Goal: Task Accomplishment & Management: Manage account settings

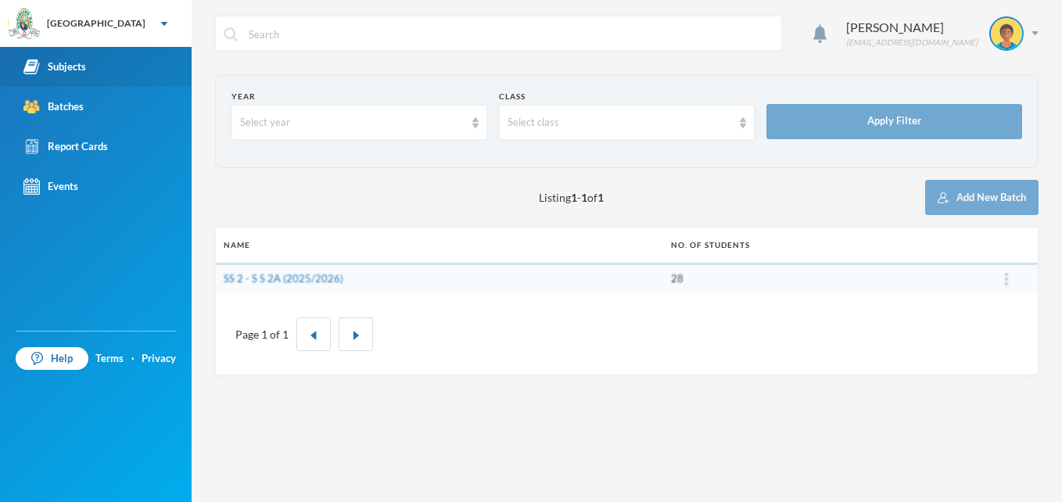
click at [80, 66] on div "Subjects" at bounding box center [54, 67] width 63 height 16
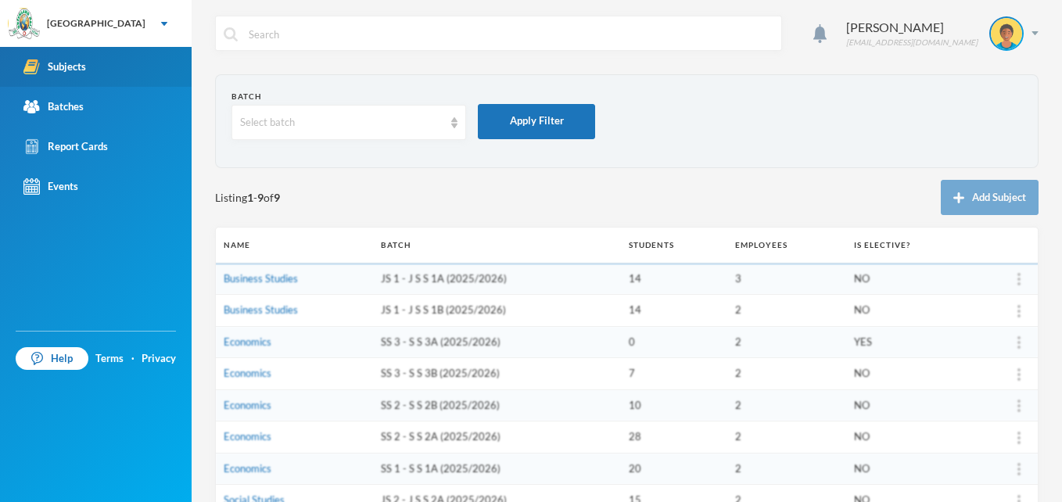
click at [80, 66] on div "Subjects" at bounding box center [54, 67] width 63 height 16
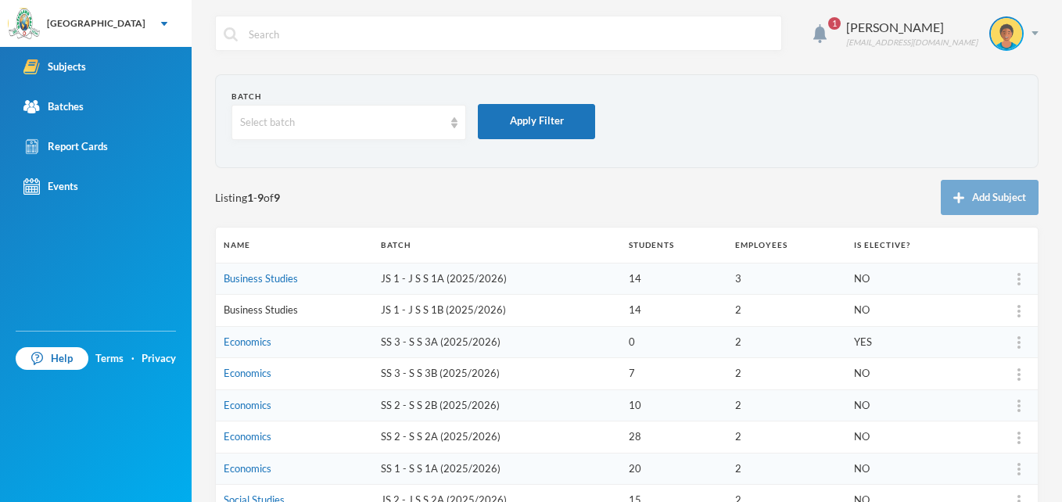
click at [280, 308] on link "Business Studies" at bounding box center [261, 310] width 74 height 13
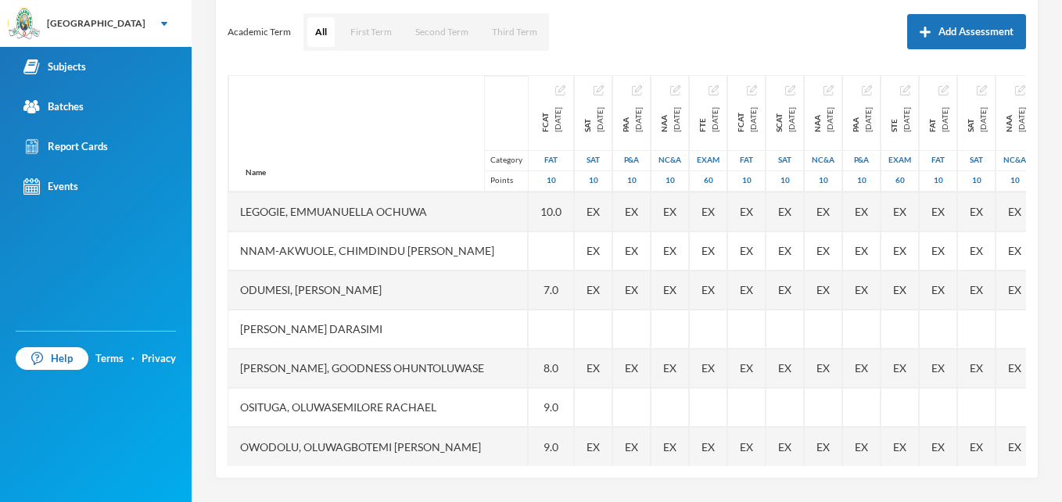
scroll to position [325, 0]
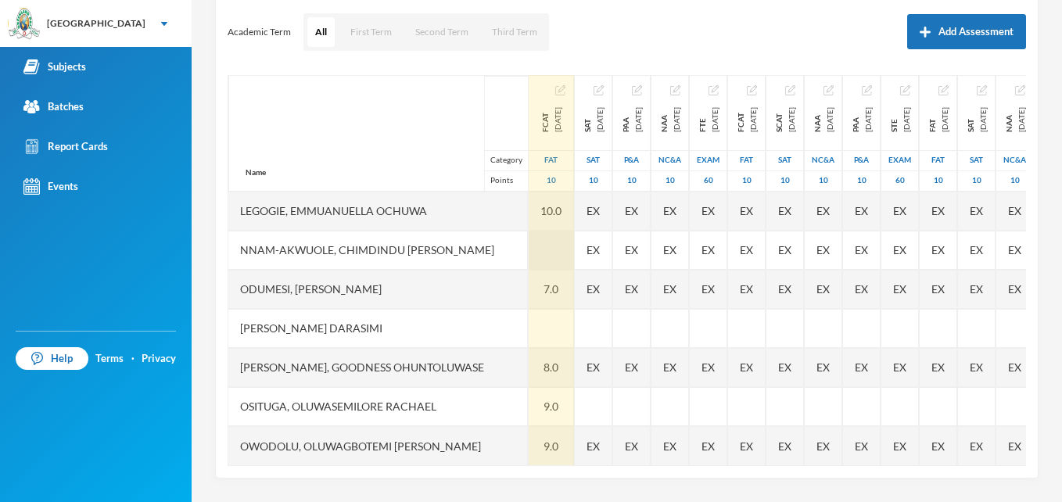
click at [534, 235] on div at bounding box center [551, 250] width 45 height 39
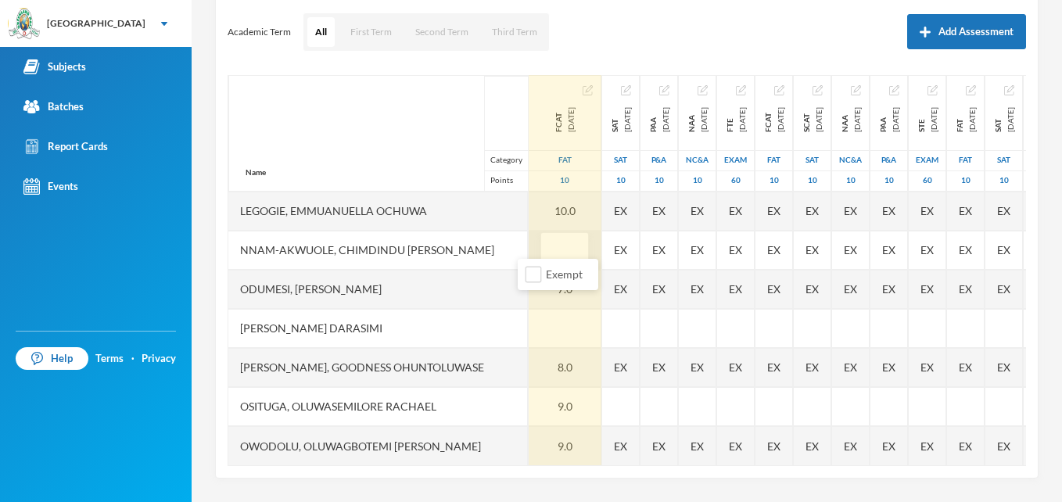
type input "8"
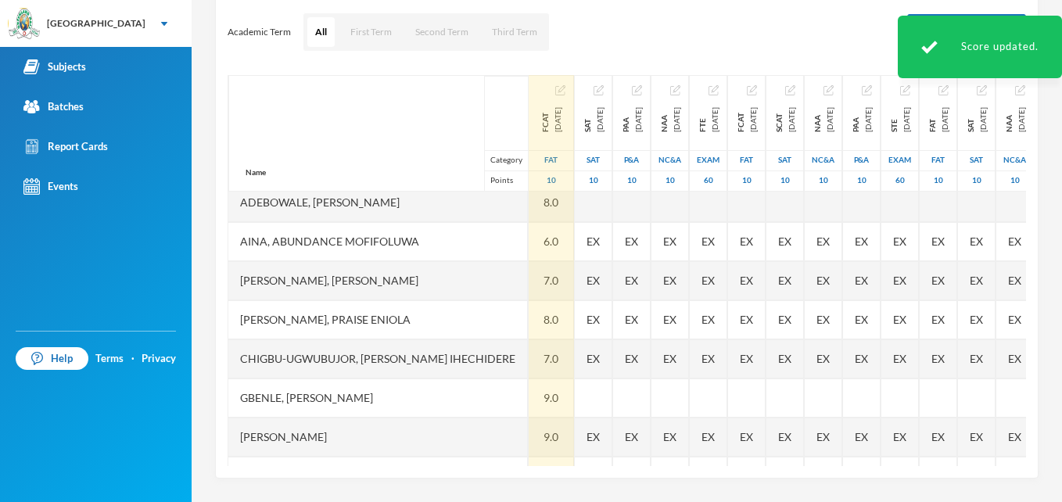
scroll to position [0, 0]
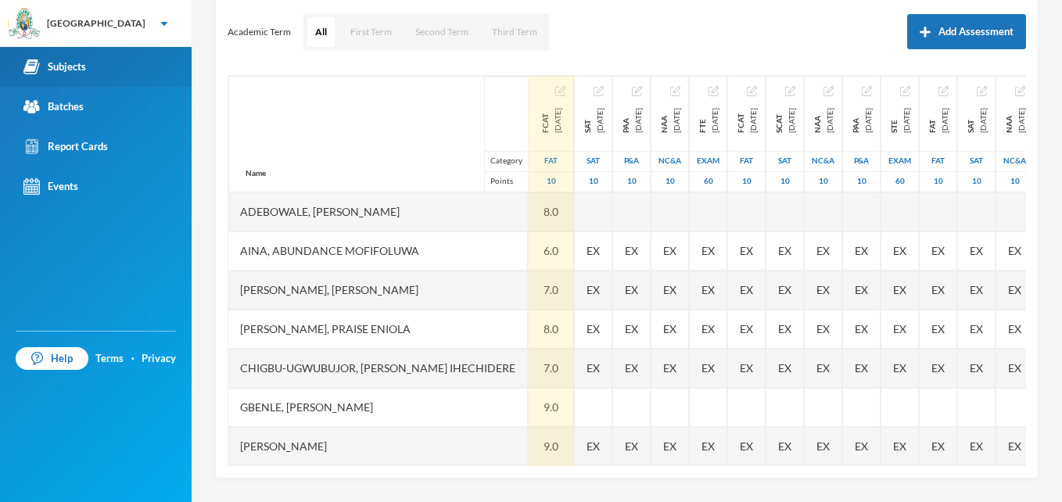
click at [74, 68] on div "Subjects" at bounding box center [54, 67] width 63 height 16
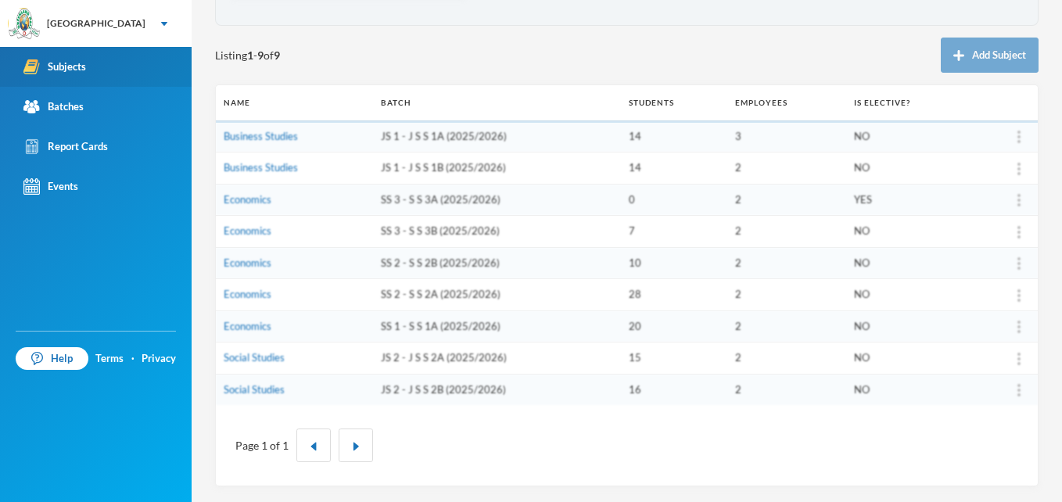
scroll to position [142, 0]
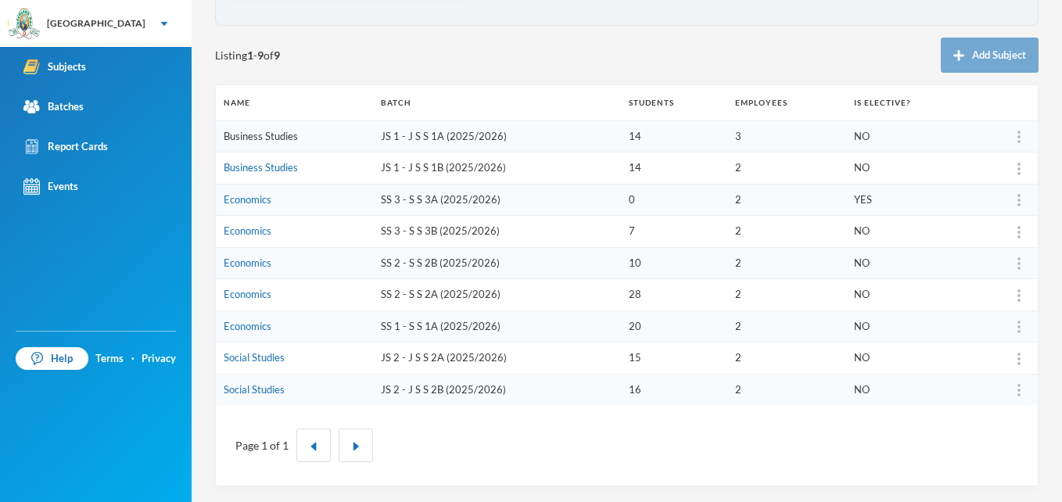
click at [277, 136] on link "Business Studies" at bounding box center [261, 136] width 74 height 13
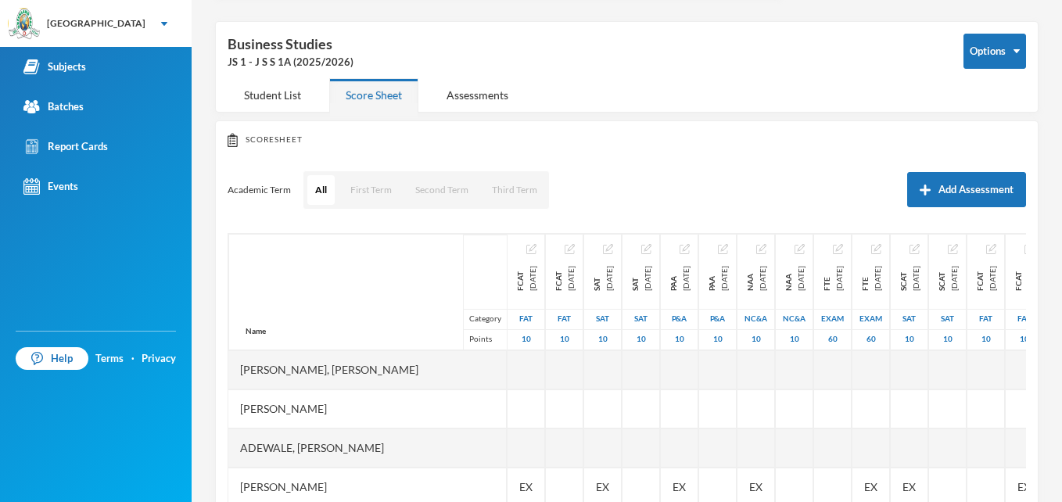
scroll to position [142, 0]
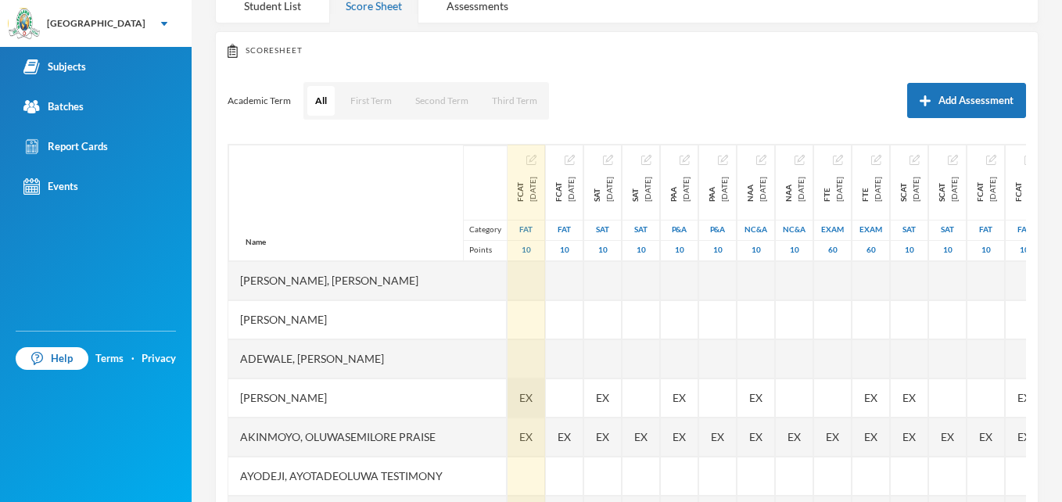
click at [508, 401] on div "EX" at bounding box center [527, 398] width 38 height 39
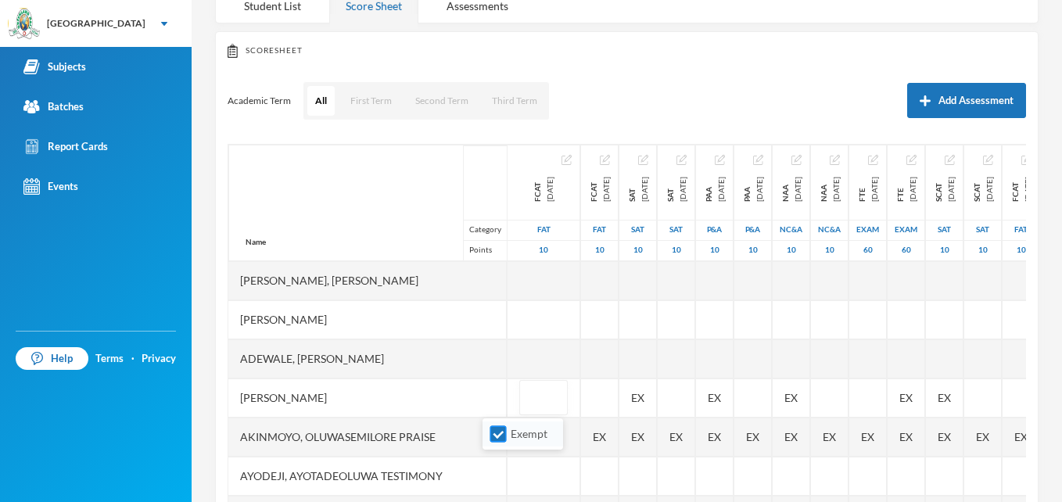
click at [497, 440] on input "Exempt" at bounding box center [499, 434] width 16 height 16
checkbox input "false"
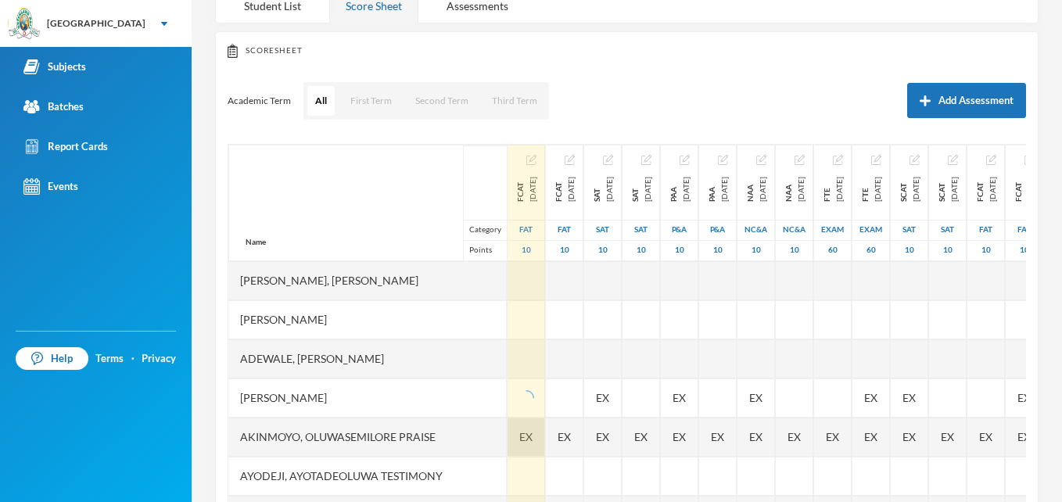
click at [508, 457] on div at bounding box center [527, 476] width 38 height 39
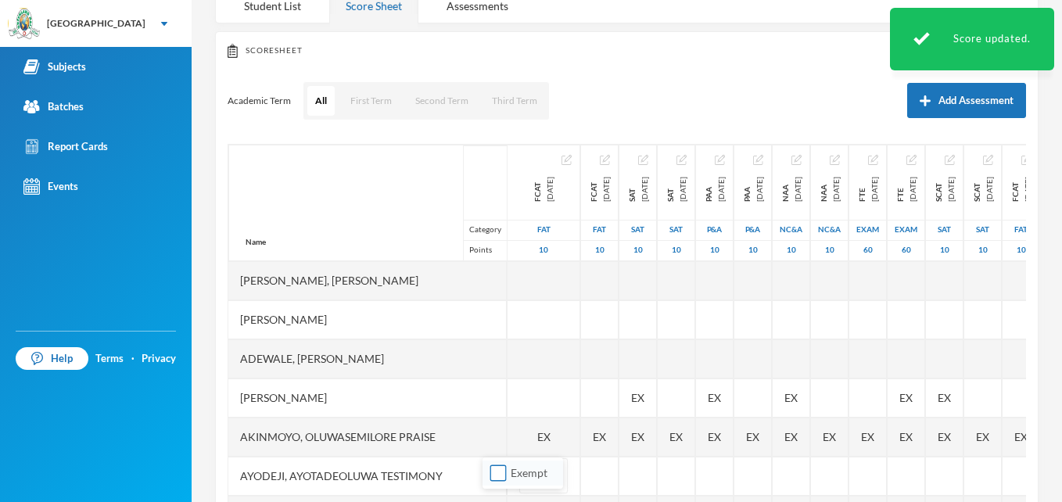
click at [502, 476] on body "Greenland Hall Your Bluebic Account [GEOGRAPHIC_DATA] Hall Add a New School Sub…" at bounding box center [531, 251] width 1062 height 502
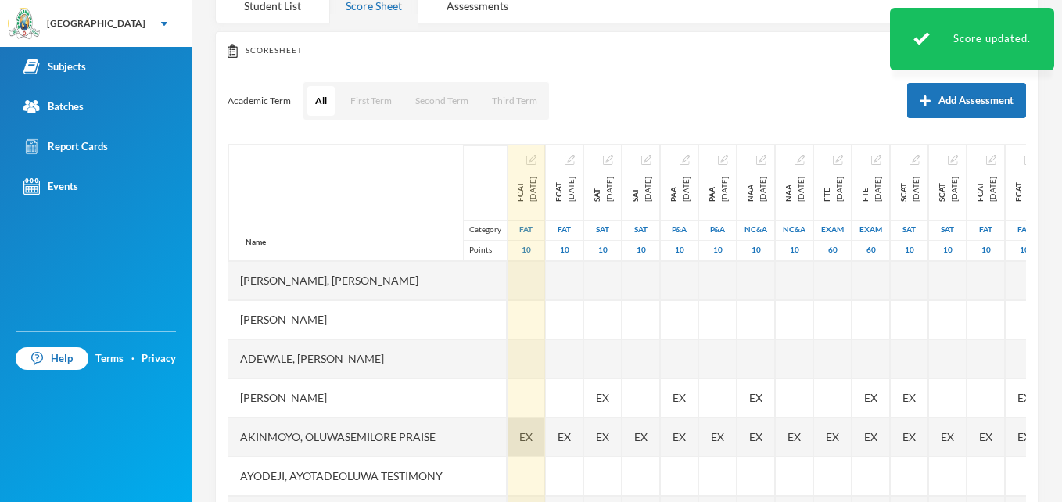
click at [508, 440] on div "EX" at bounding box center [527, 437] width 38 height 39
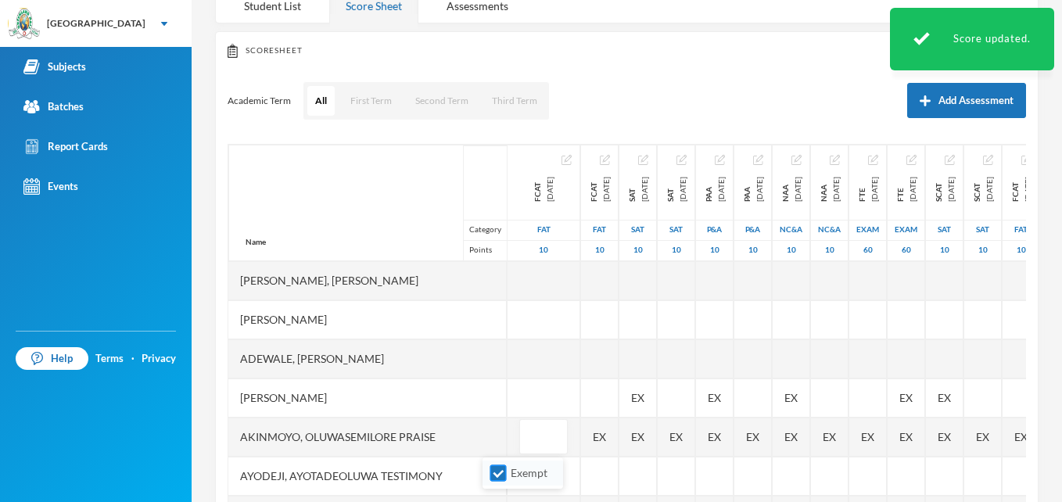
click at [498, 474] on input "Exempt" at bounding box center [499, 473] width 16 height 16
checkbox input "false"
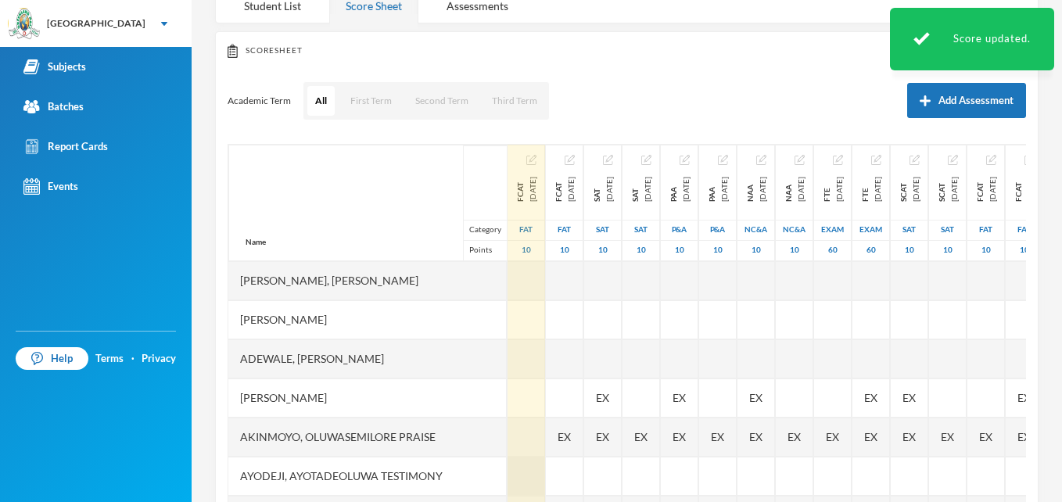
click at [508, 482] on div at bounding box center [527, 476] width 38 height 39
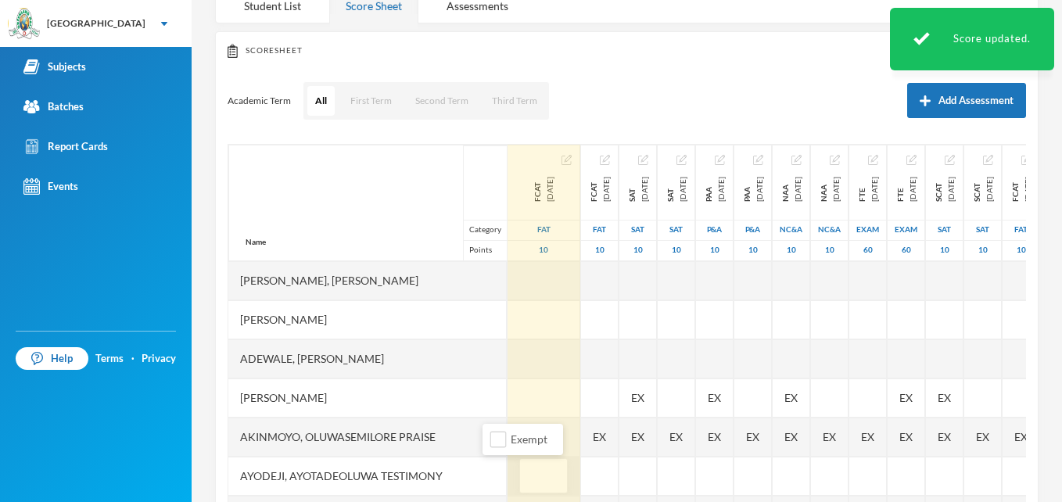
type input "9"
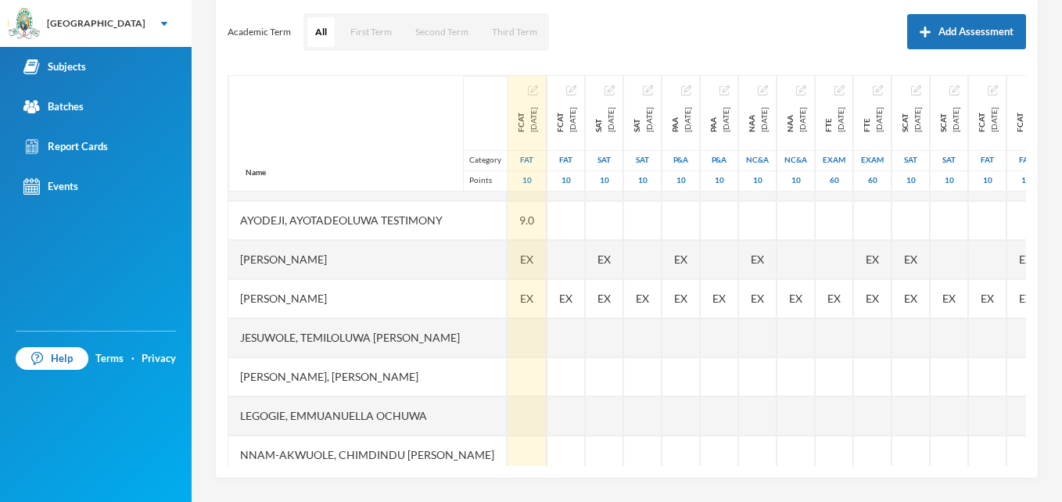
scroll to position [188, 0]
click at [508, 340] on div at bounding box center [527, 337] width 39 height 39
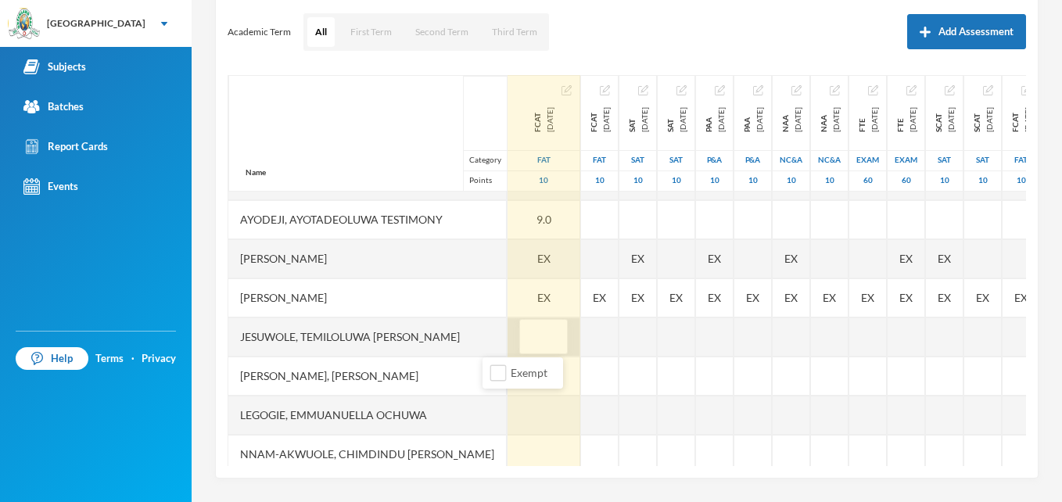
type input "9"
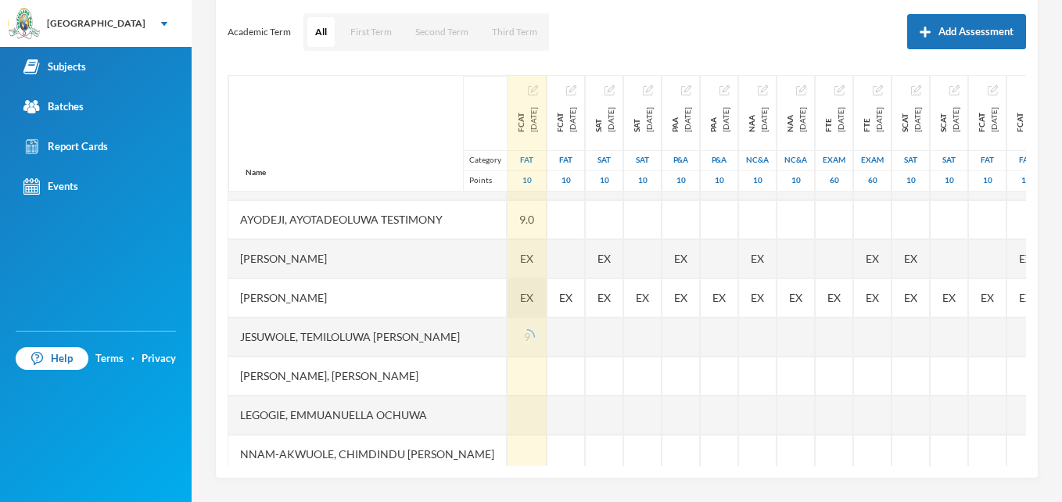
click at [520, 300] on span "EX" at bounding box center [526, 297] width 13 height 16
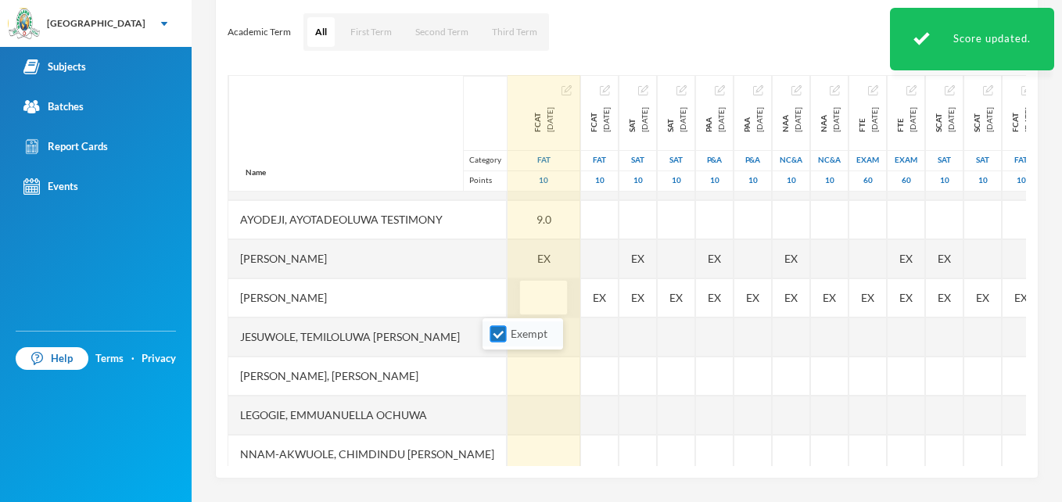
click at [499, 336] on input "Exempt" at bounding box center [499, 334] width 16 height 16
checkbox input "false"
click at [508, 256] on div "EX" at bounding box center [544, 258] width 73 height 39
click at [496, 296] on input "Exempt" at bounding box center [499, 295] width 16 height 16
checkbox input "false"
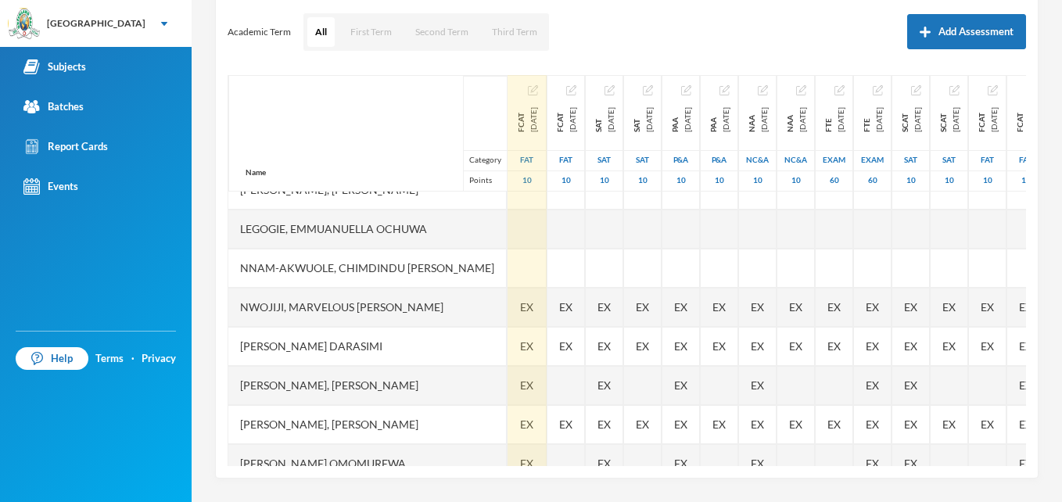
scroll to position [376, 0]
click at [508, 382] on div "EX" at bounding box center [527, 384] width 39 height 39
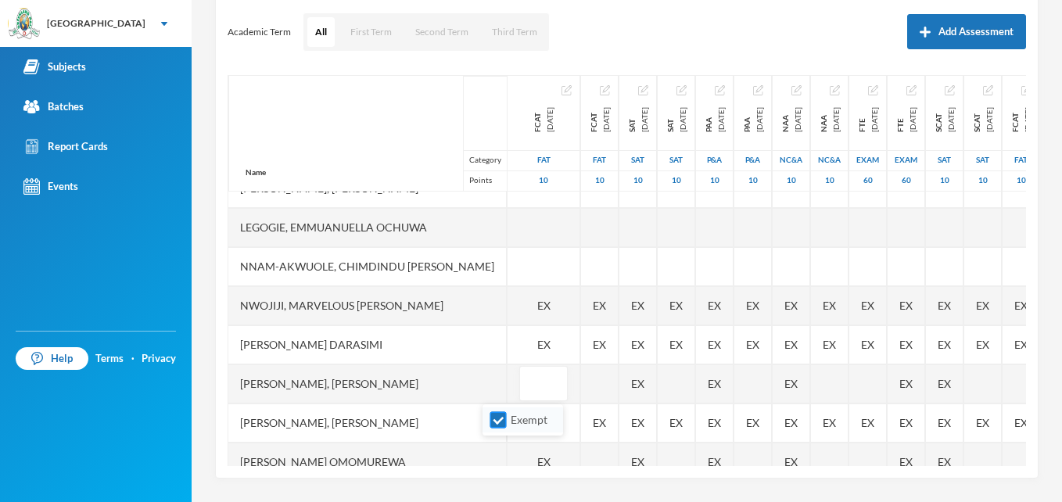
click at [494, 417] on input "Exempt" at bounding box center [499, 420] width 16 height 16
checkbox input "false"
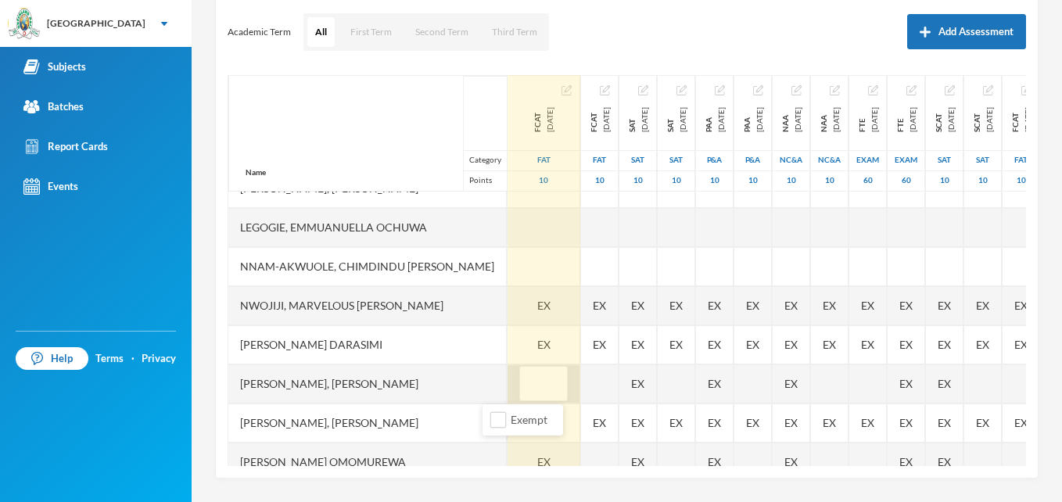
click at [528, 390] on input "text" at bounding box center [543, 384] width 31 height 35
type input "9"
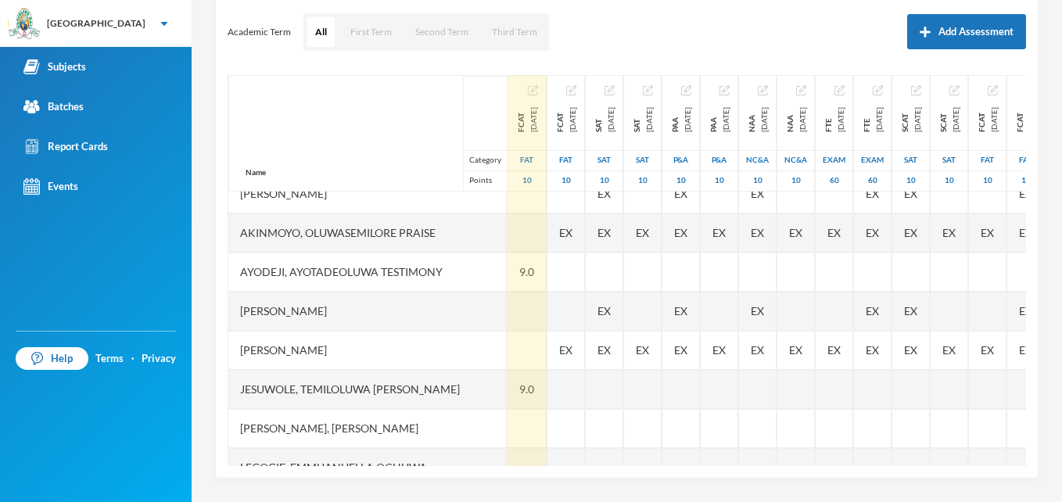
scroll to position [0, 0]
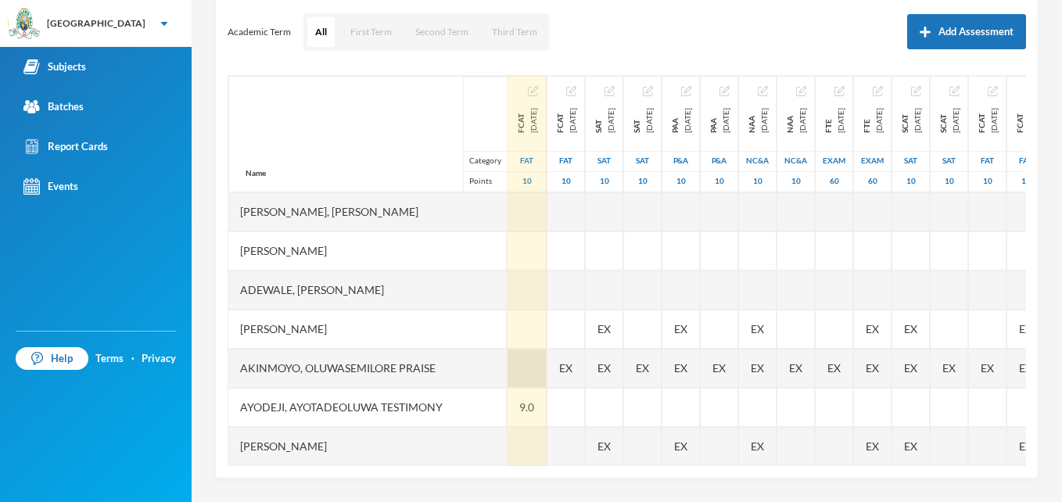
click at [508, 365] on div at bounding box center [527, 368] width 39 height 39
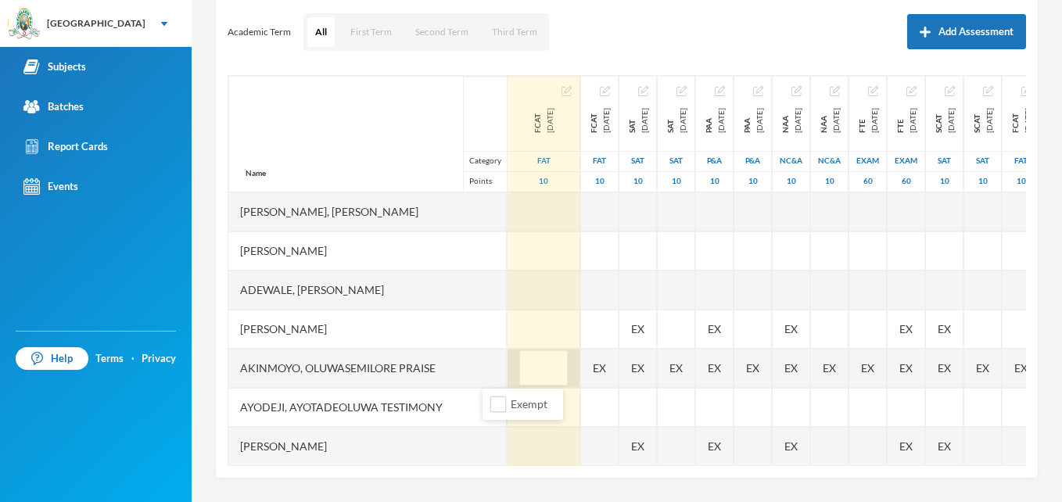
type input "8"
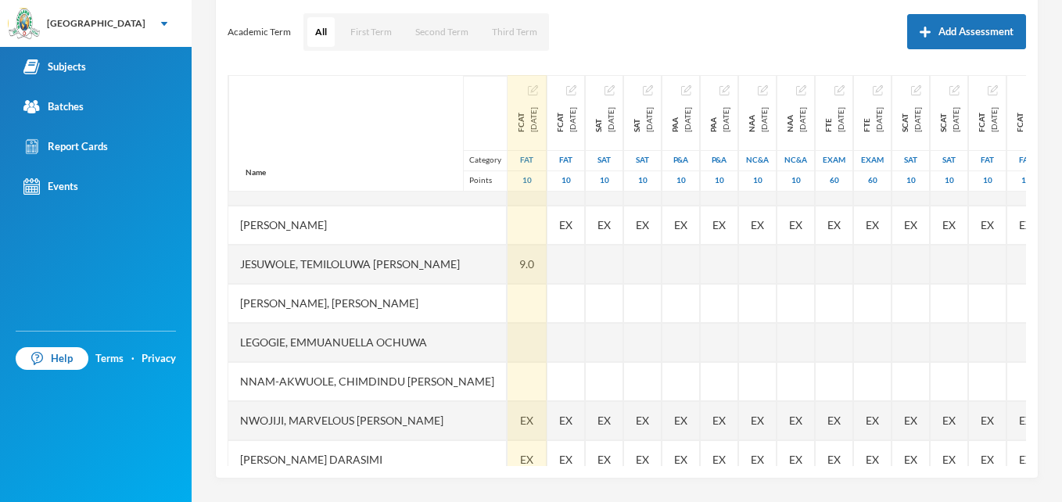
scroll to position [386, 0]
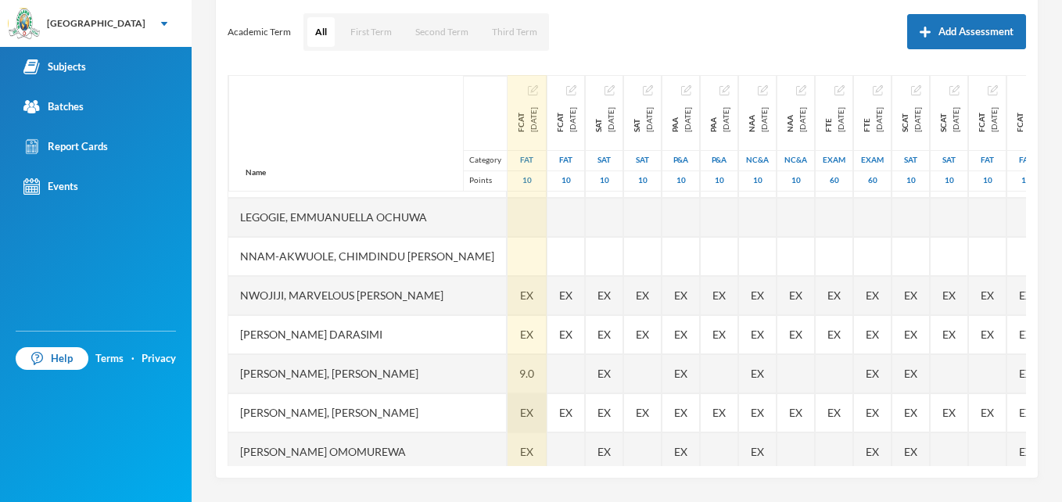
click at [520, 409] on span "EX" at bounding box center [526, 412] width 13 height 16
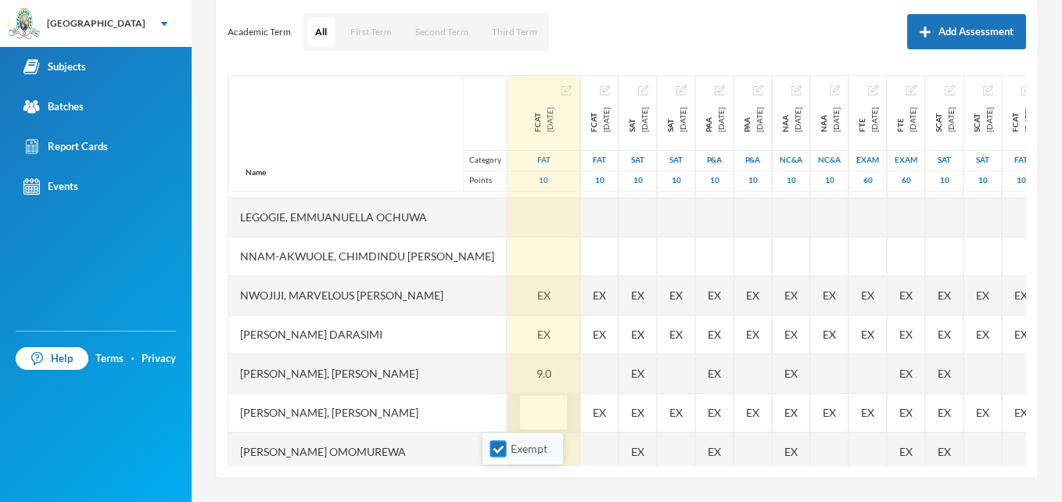
click at [500, 450] on input "Exempt" at bounding box center [499, 449] width 16 height 16
checkbox input "false"
click at [528, 419] on input "text" at bounding box center [543, 413] width 31 height 35
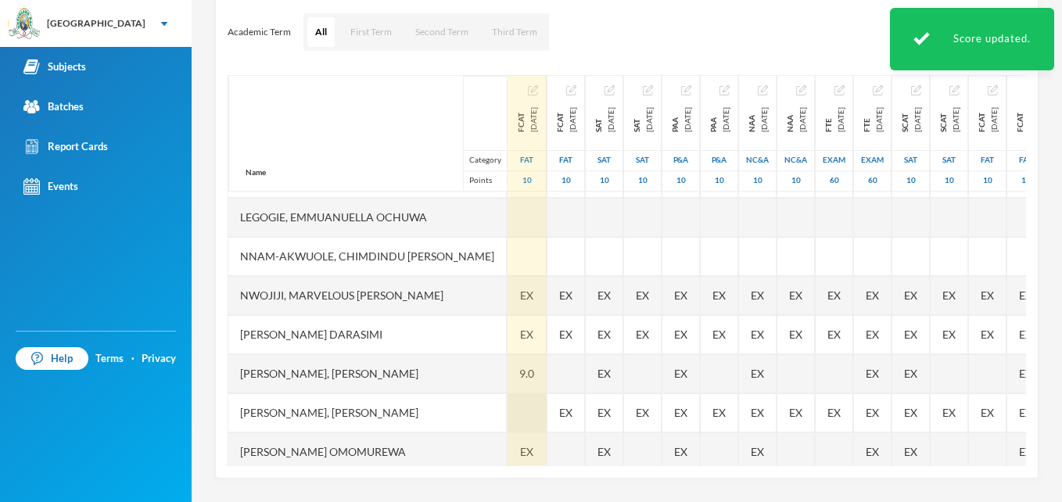
click at [508, 422] on div at bounding box center [527, 412] width 39 height 39
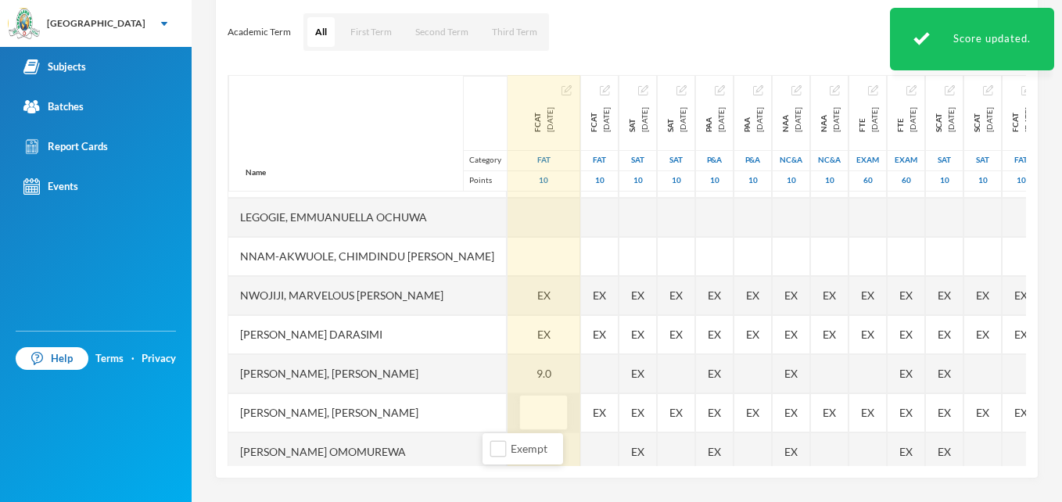
type input "8"
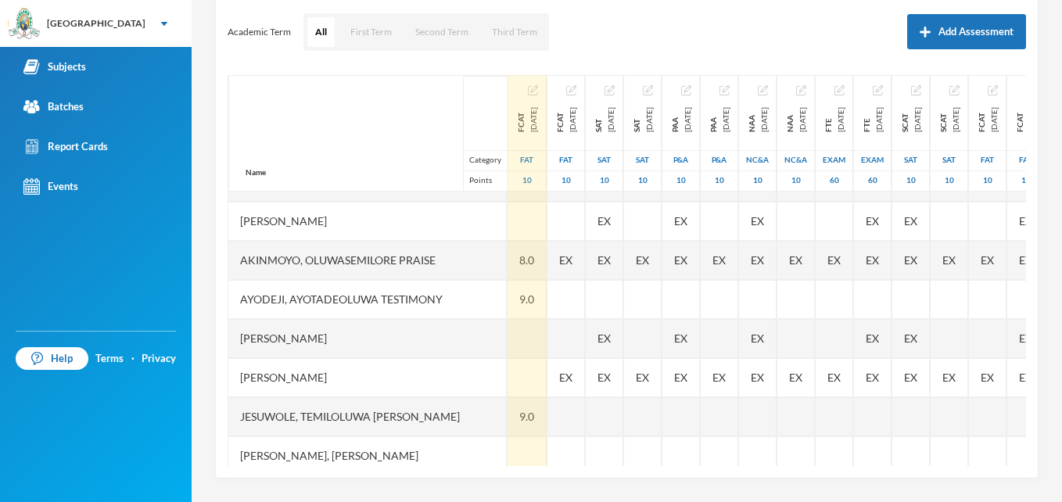
scroll to position [94, 0]
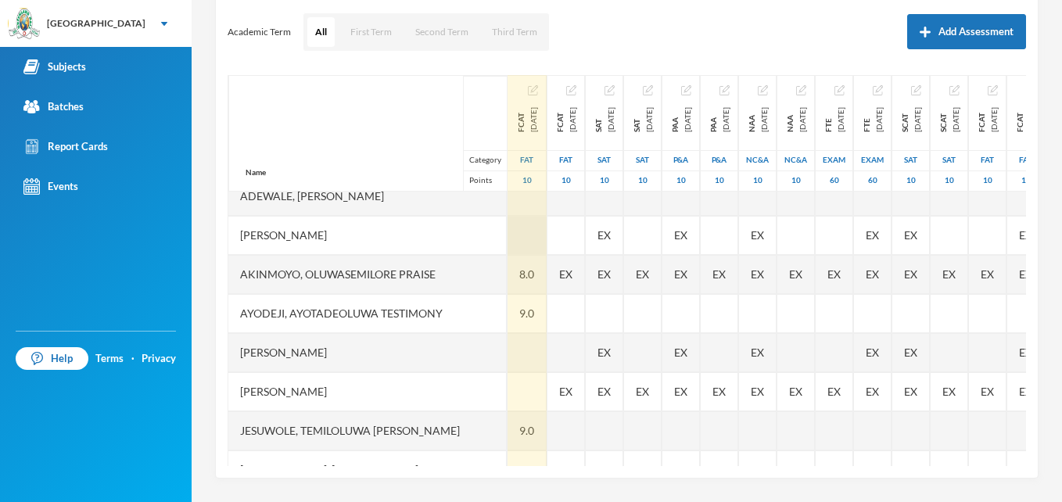
click at [508, 243] on div at bounding box center [527, 235] width 39 height 39
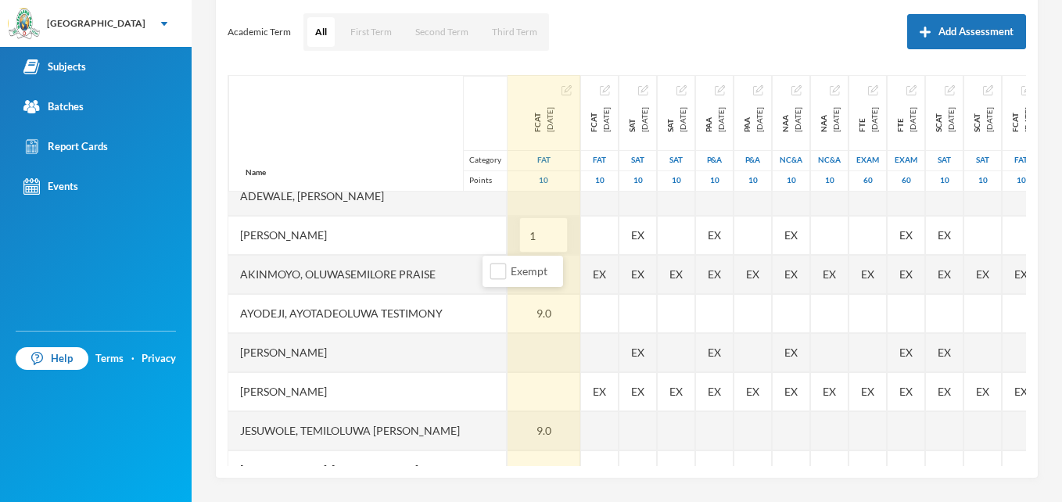
type input "10"
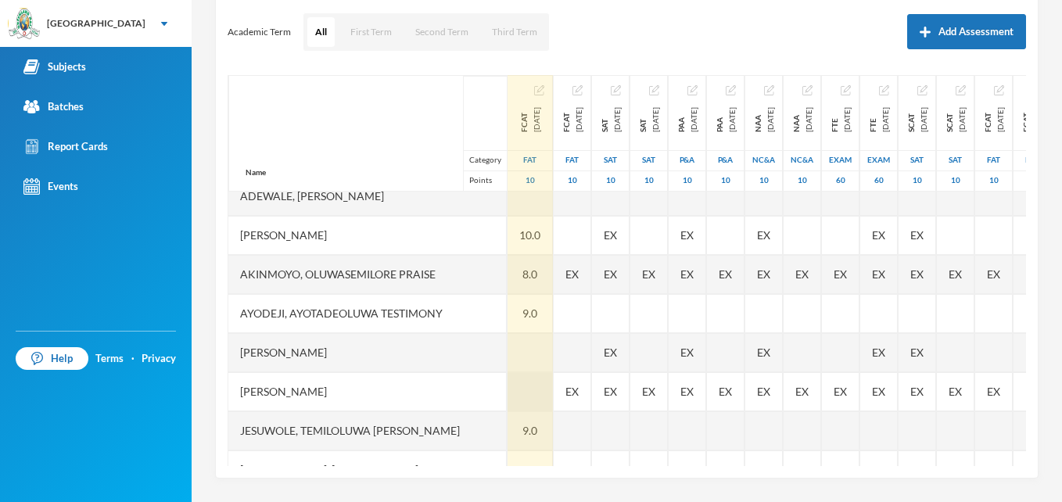
click at [508, 390] on div at bounding box center [530, 391] width 45 height 39
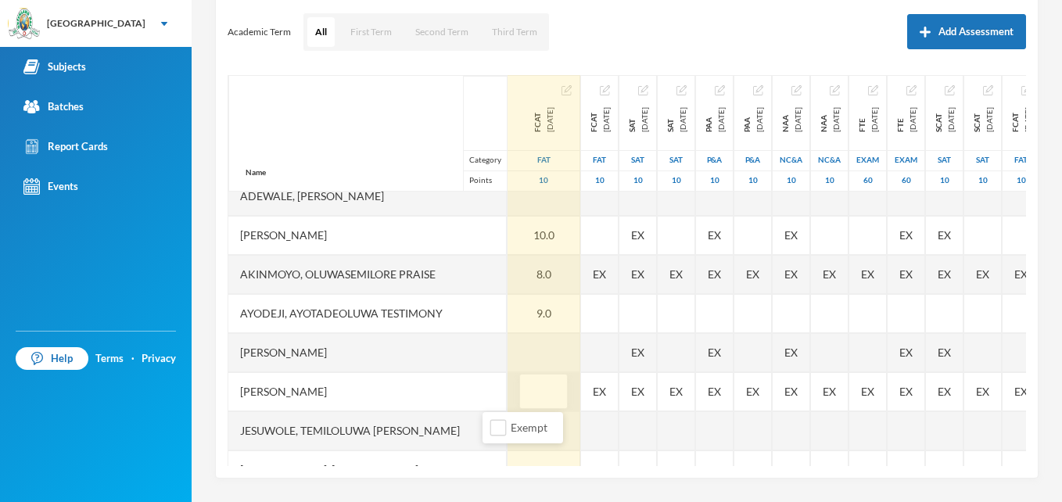
type input "9"
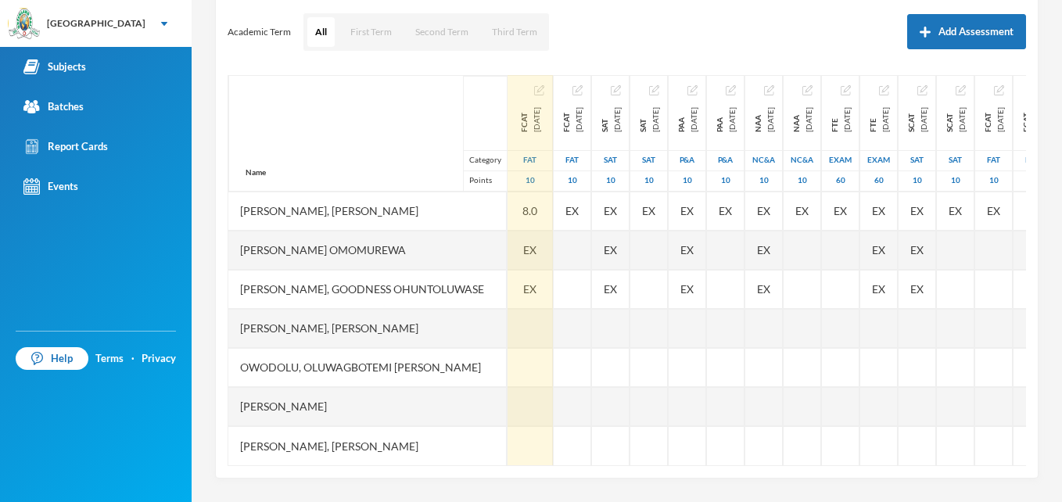
scroll to position [599, 0]
click at [523, 242] on span "EX" at bounding box center [529, 250] width 13 height 16
click at [508, 201] on div "8.0" at bounding box center [530, 211] width 45 height 39
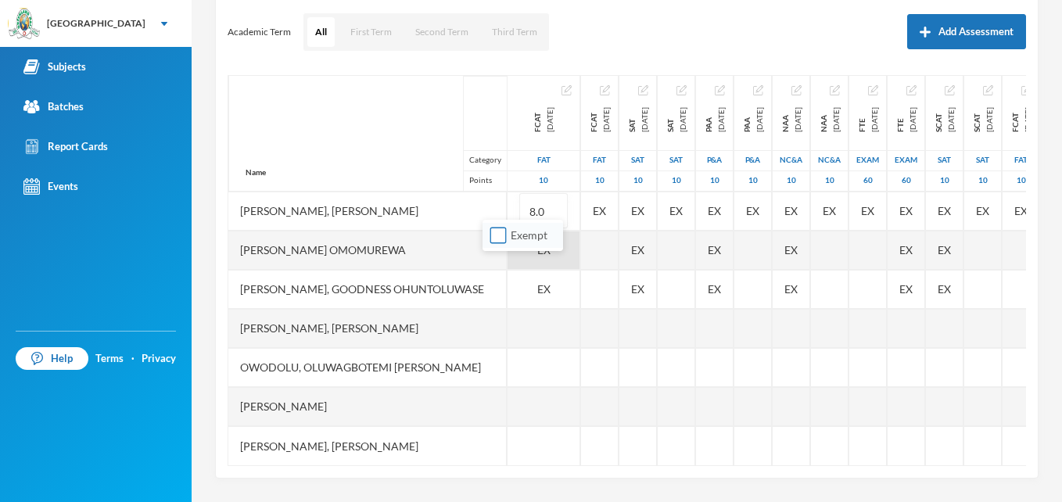
click at [498, 235] on input "Exempt" at bounding box center [499, 236] width 16 height 16
checkbox input "false"
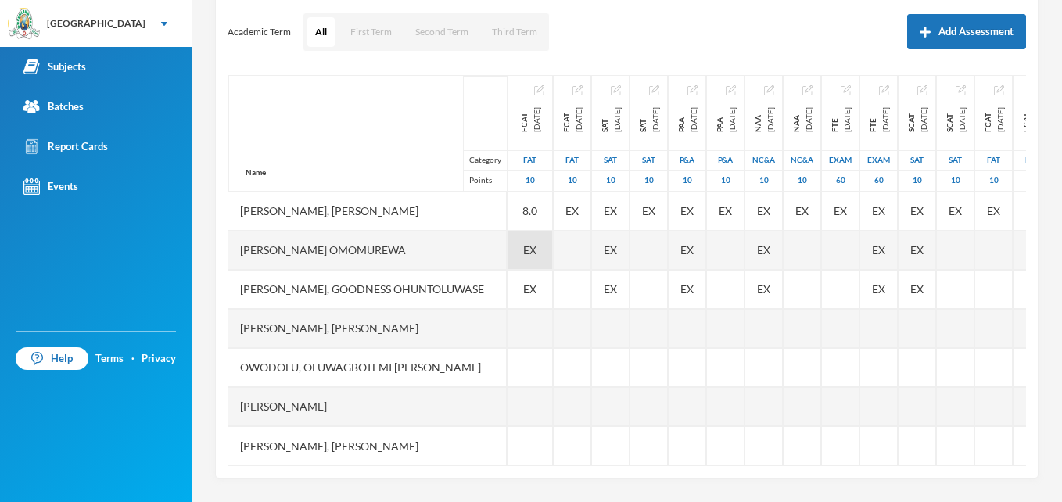
click at [523, 242] on span "EX" at bounding box center [529, 250] width 13 height 16
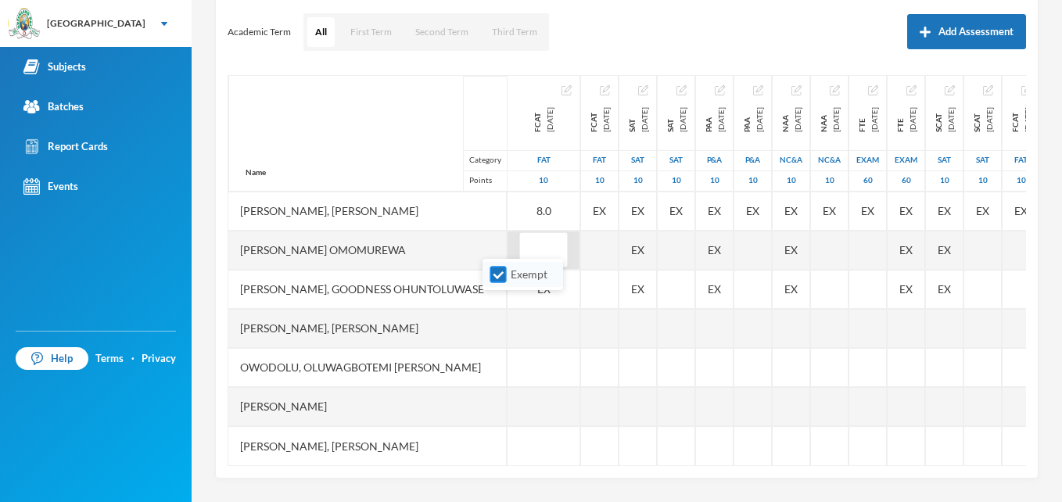
click at [497, 276] on input "Exempt" at bounding box center [499, 275] width 16 height 16
checkbox input "false"
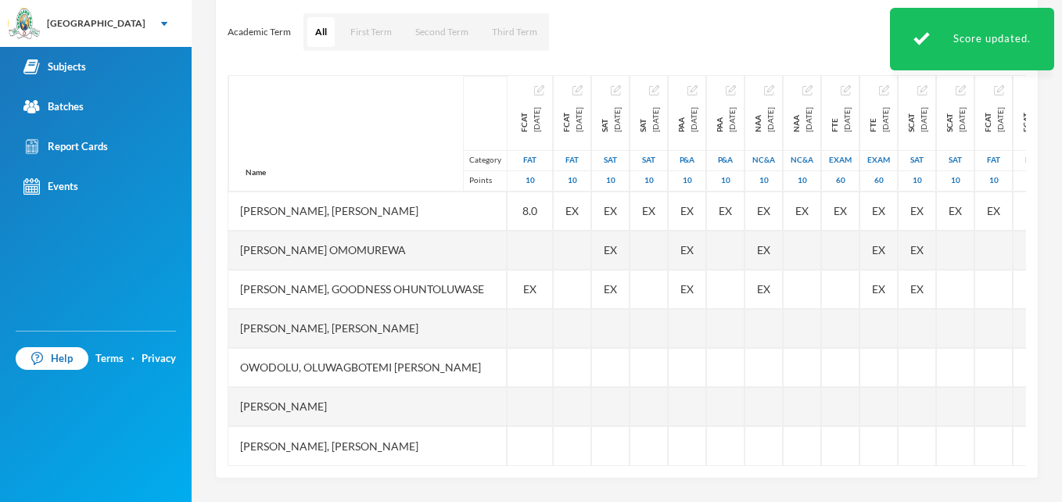
click at [508, 239] on div at bounding box center [530, 250] width 45 height 39
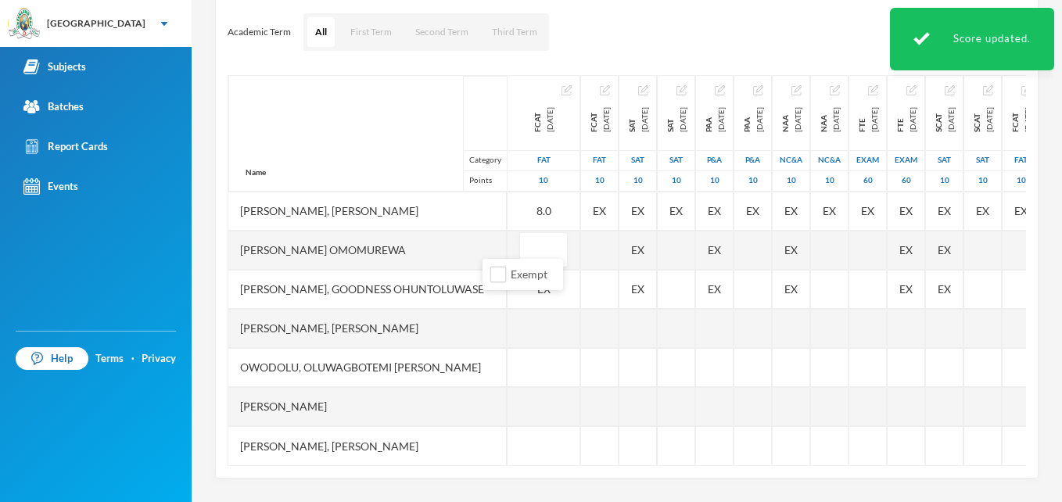
type input "8"
